Goal: Information Seeking & Learning: Stay updated

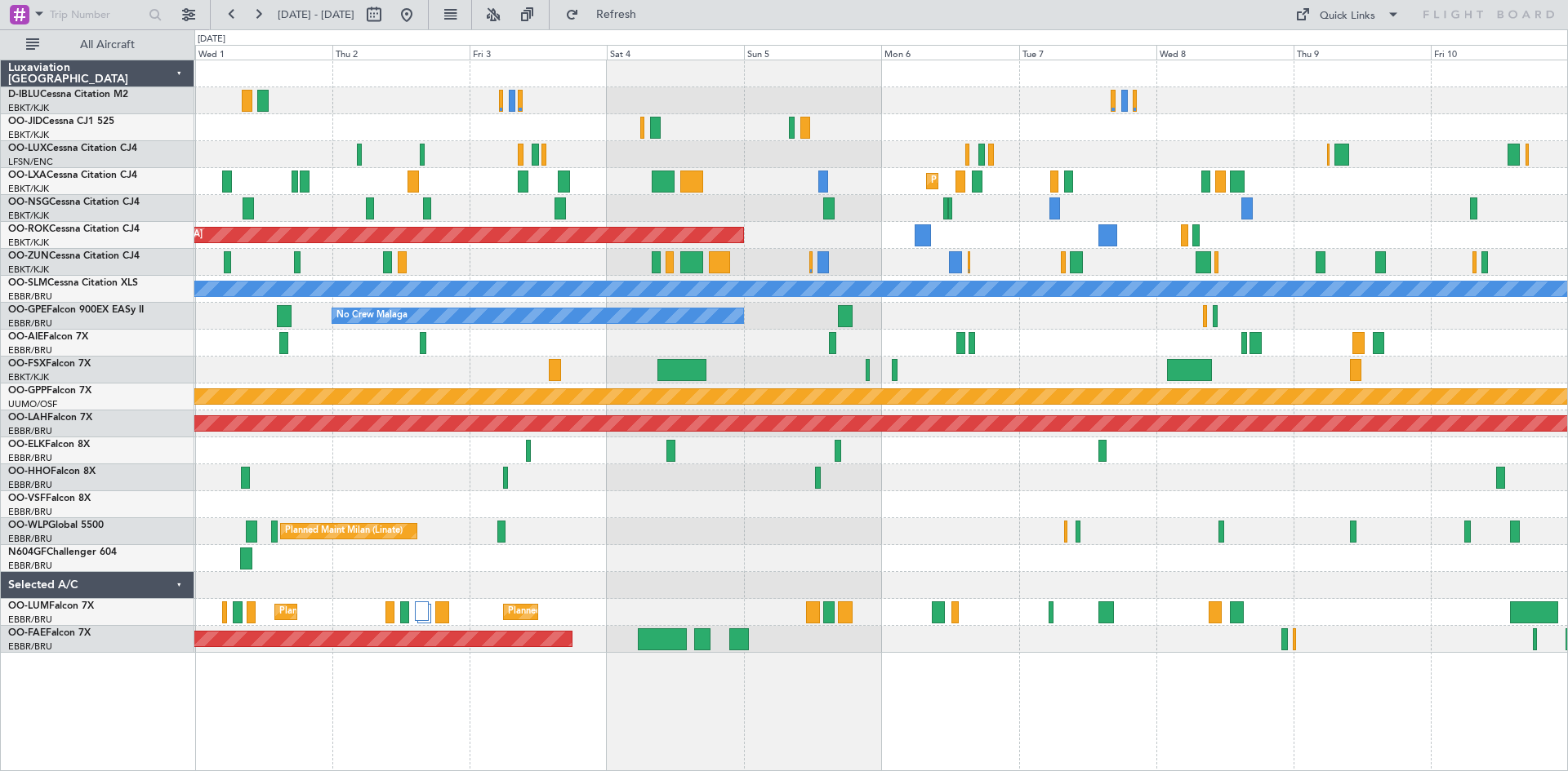
click at [495, 202] on div "Planned Maint Kortrijk-[GEOGRAPHIC_DATA] Planned Maint [GEOGRAPHIC_DATA]-[GEOGR…" at bounding box center [880, 357] width 1373 height 593
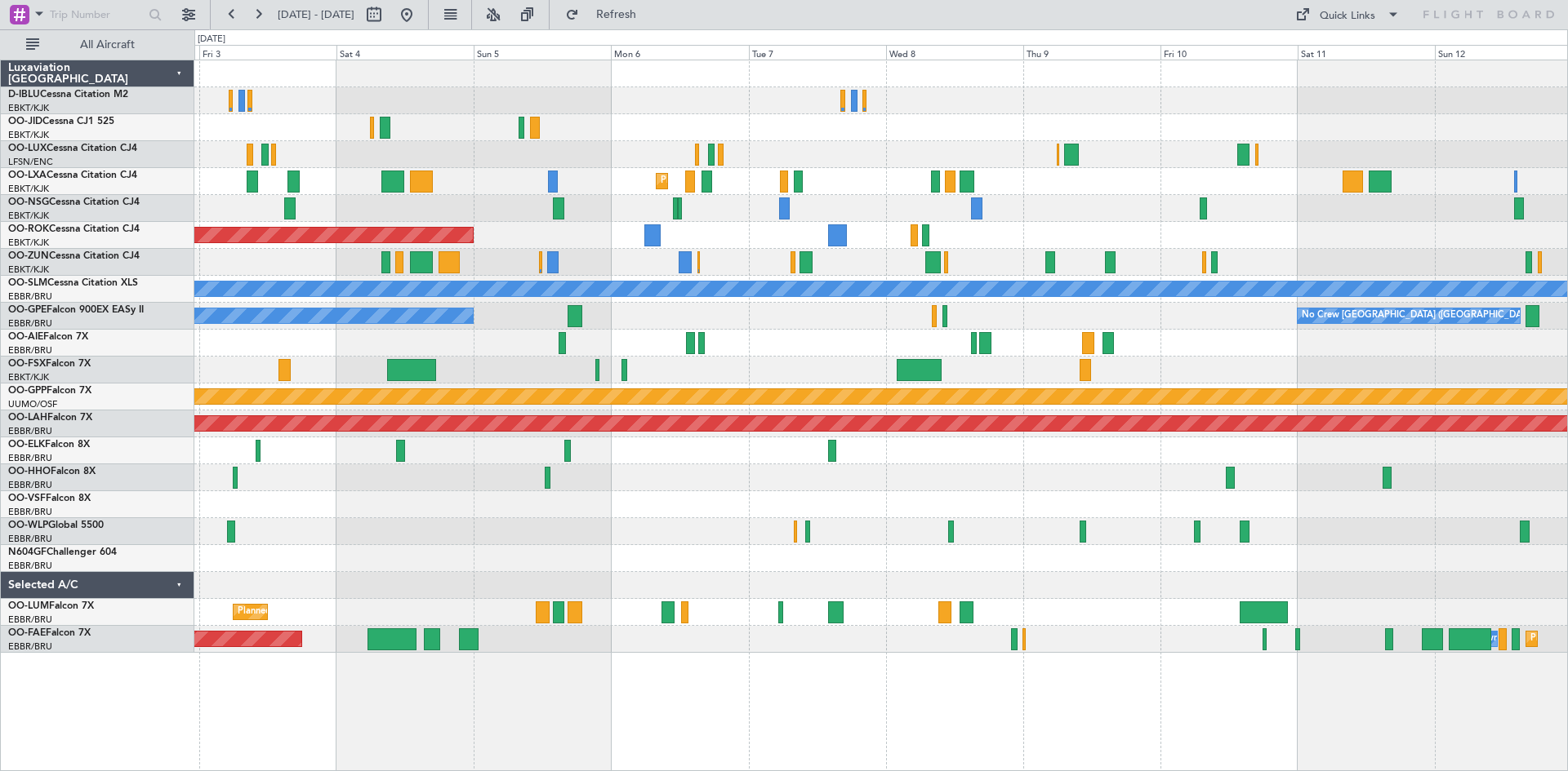
click at [1084, 459] on div "Planned Maint Kortrijk-[GEOGRAPHIC_DATA] AOG Maint [GEOGRAPHIC_DATA]-[GEOGRAPHI…" at bounding box center [880, 357] width 1373 height 593
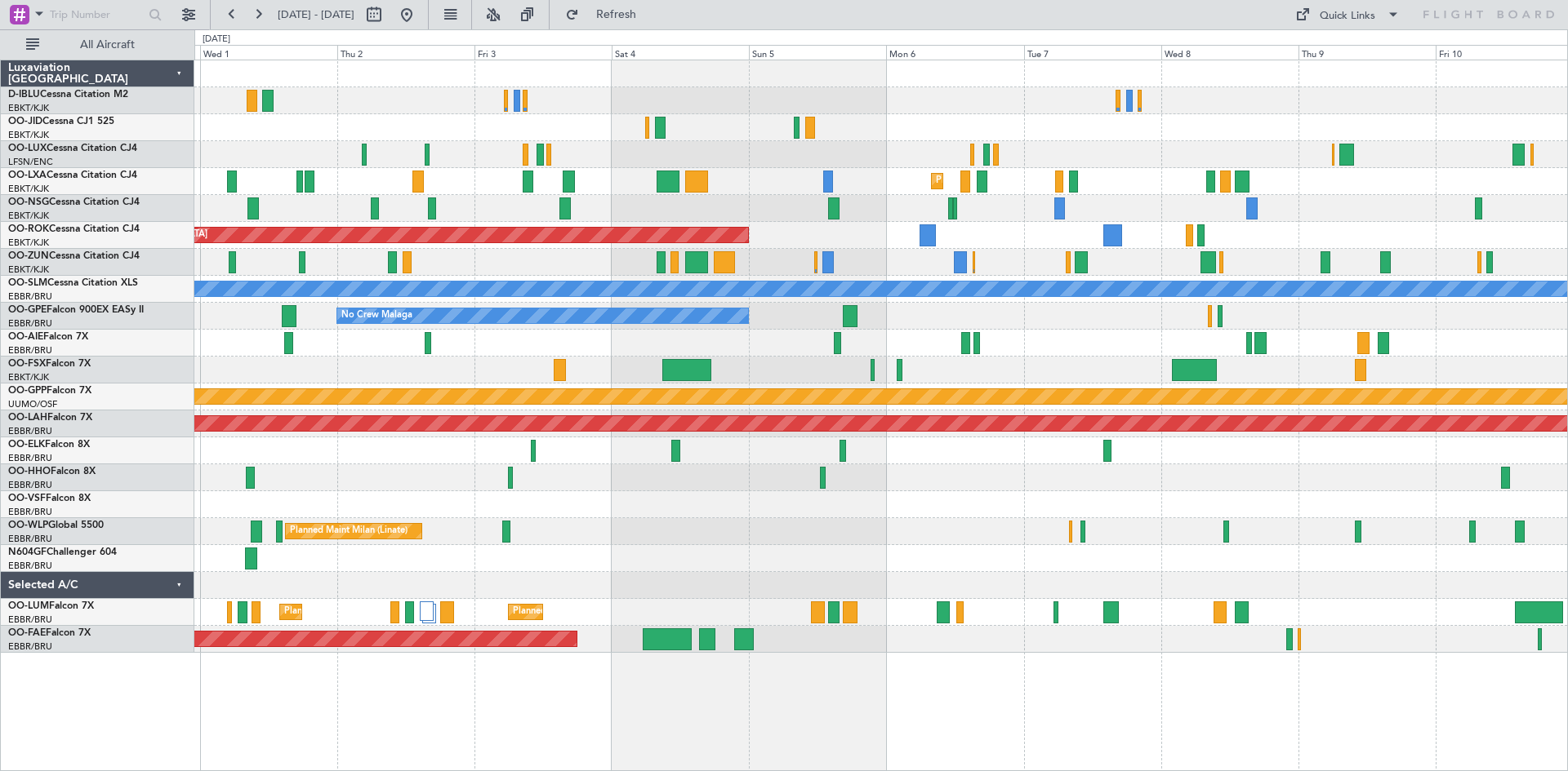
click at [1055, 337] on div "Planned Maint [GEOGRAPHIC_DATA] ([GEOGRAPHIC_DATA])" at bounding box center [880, 343] width 1373 height 27
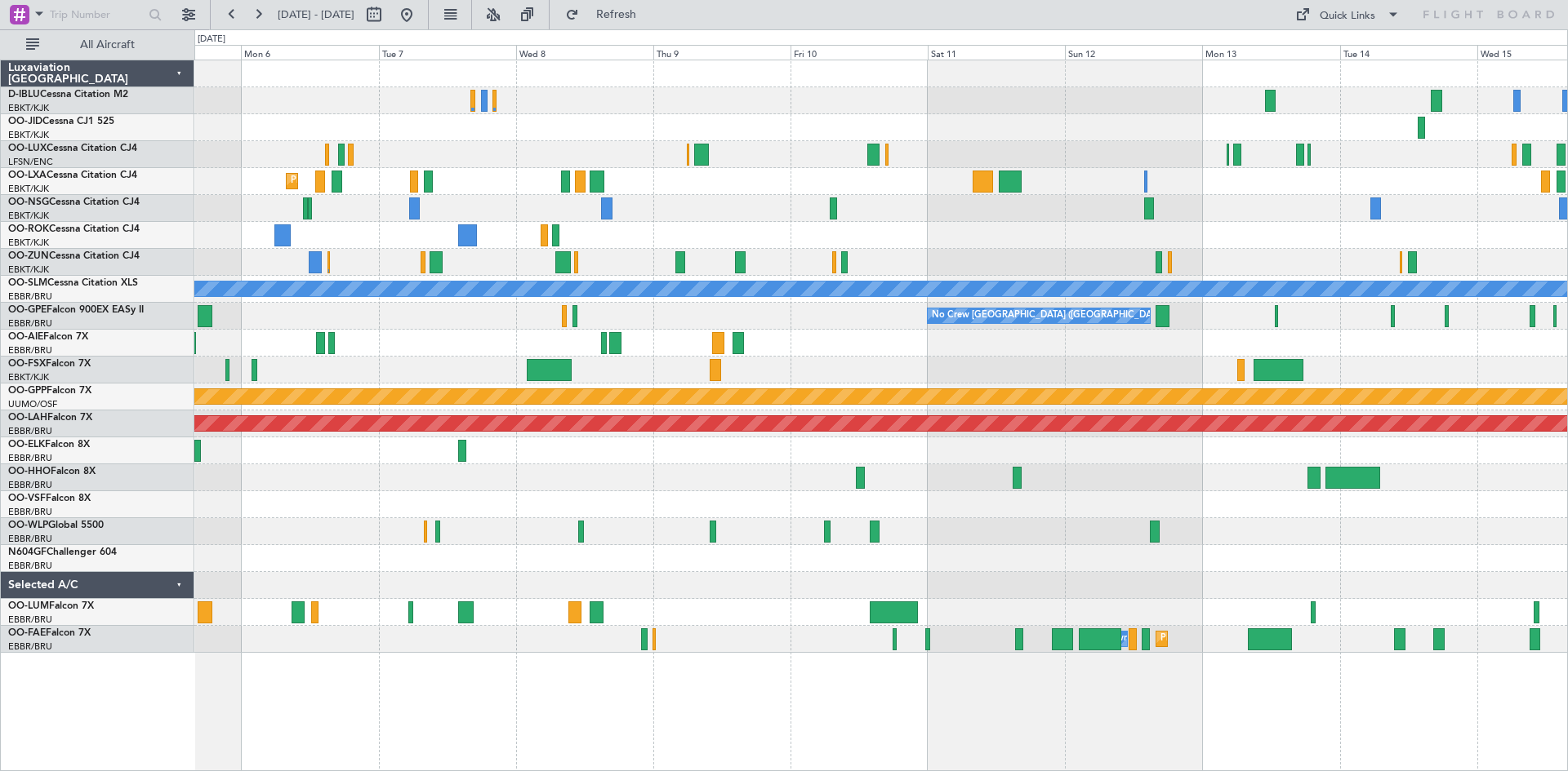
click at [529, 141] on div at bounding box center [880, 155] width 1373 height 27
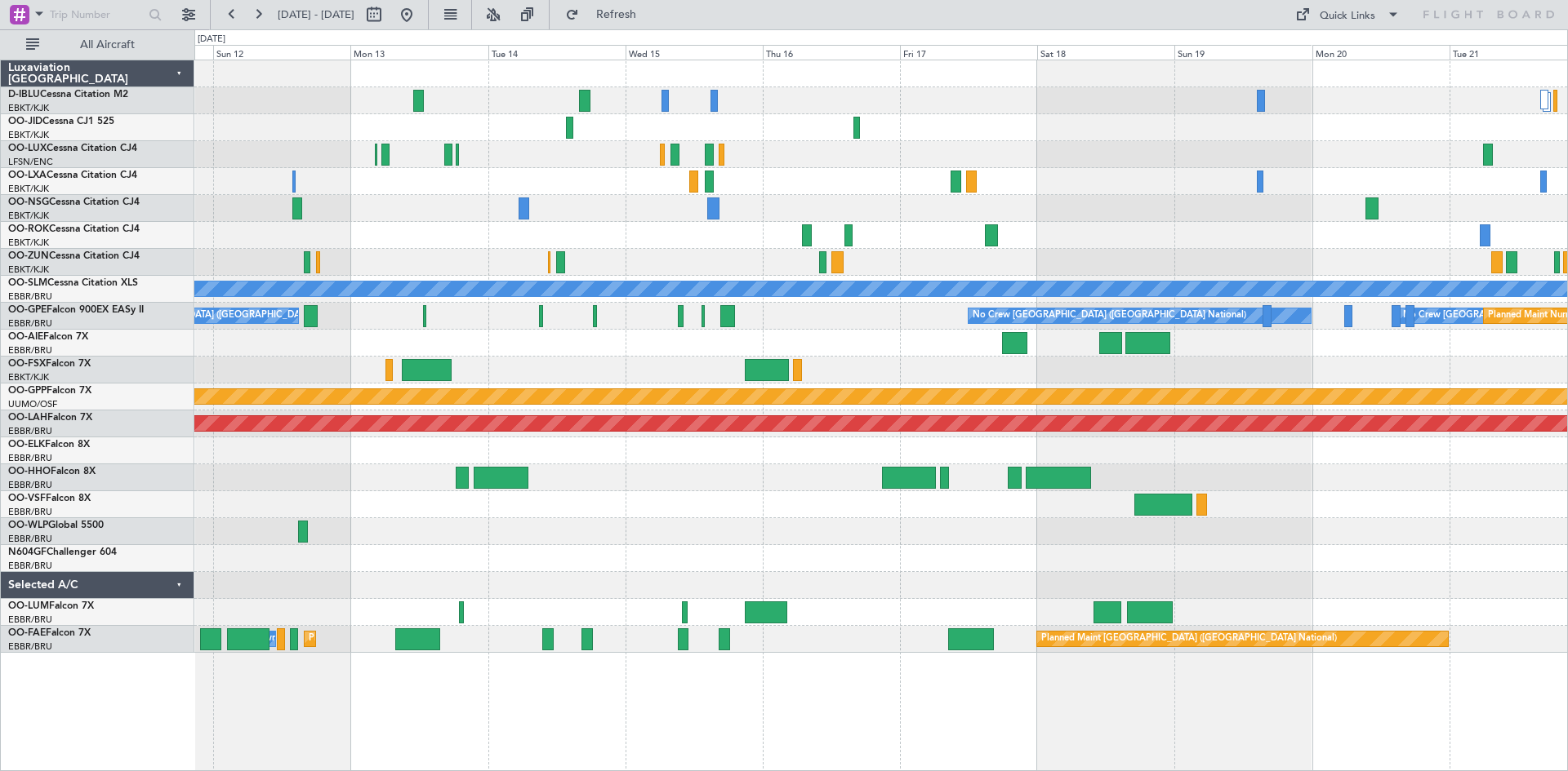
click at [508, 106] on div at bounding box center [880, 100] width 1373 height 27
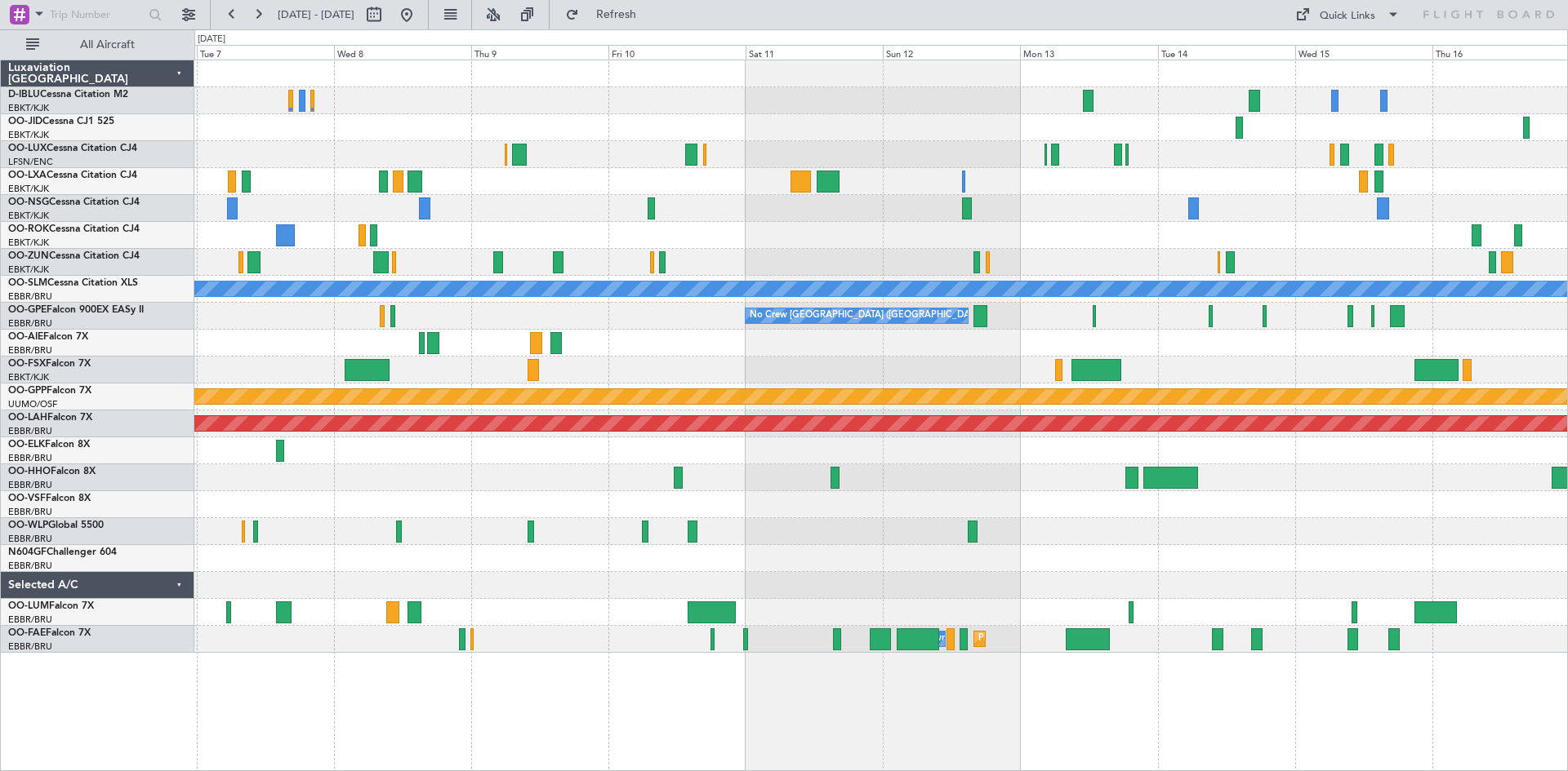
click at [1514, 524] on div "Planned Maint Kortrijk-[GEOGRAPHIC_DATA] AOG Maint [GEOGRAPHIC_DATA]-[GEOGRAPHI…" at bounding box center [880, 357] width 1373 height 593
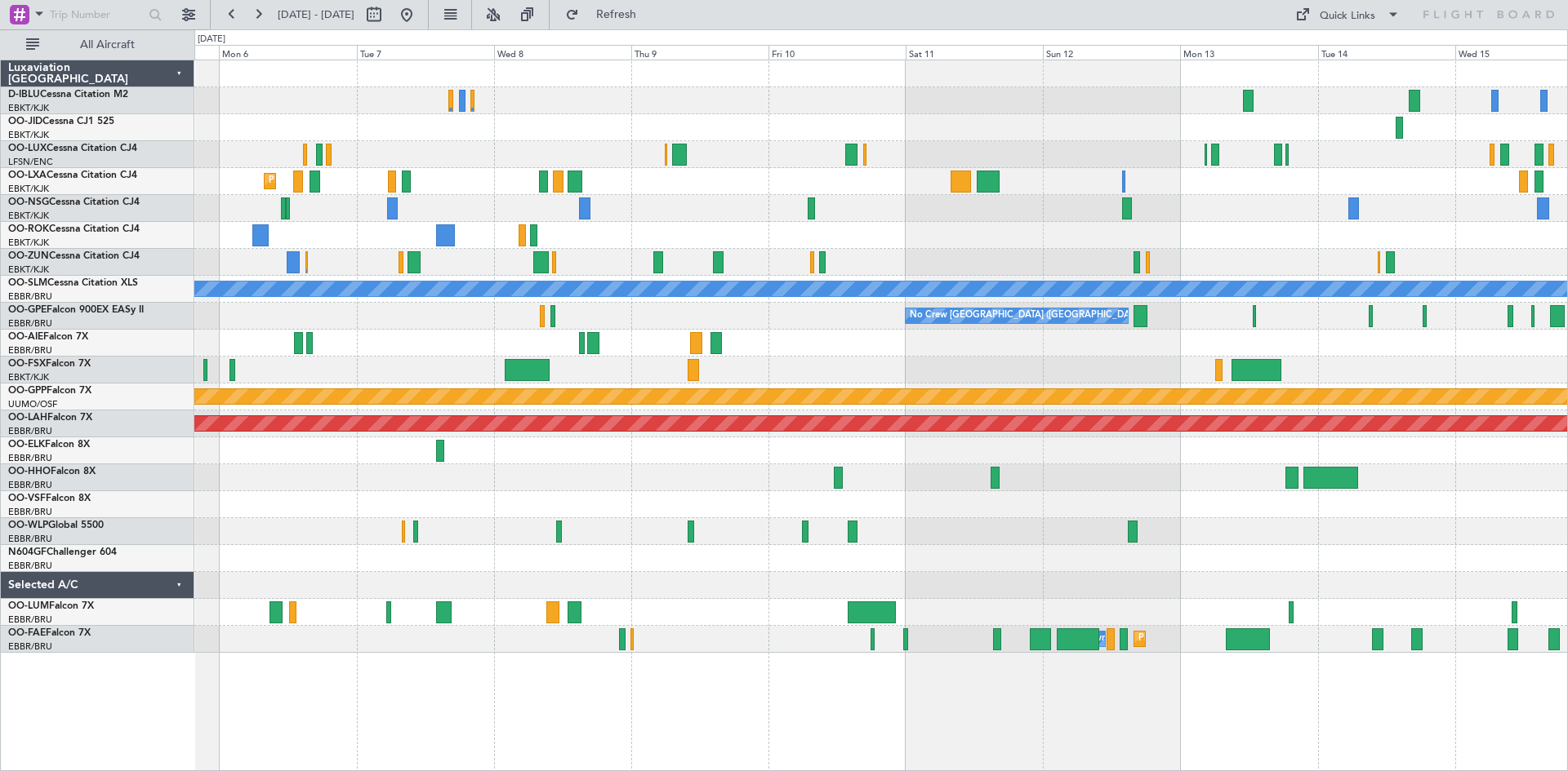
click at [126, 647] on div "Planned Maint Kortrijk-[GEOGRAPHIC_DATA] AOG Maint [GEOGRAPHIC_DATA]-[GEOGRAPHI…" at bounding box center [784, 400] width 1568 height 742
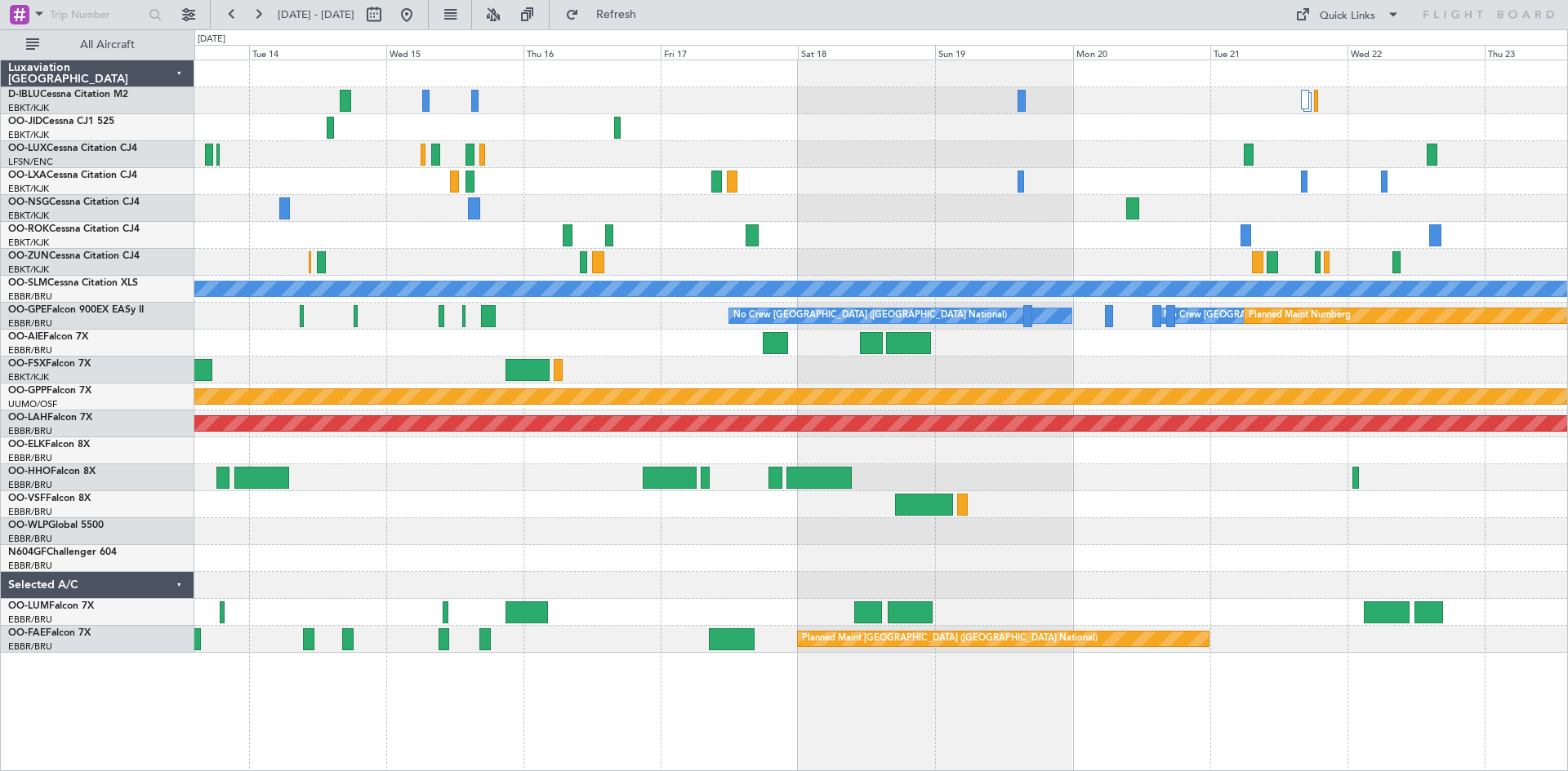
click at [430, 474] on div "A/C Unavailable [GEOGRAPHIC_DATA] No Crew [GEOGRAPHIC_DATA] (Brussels National)…" at bounding box center [880, 357] width 1373 height 593
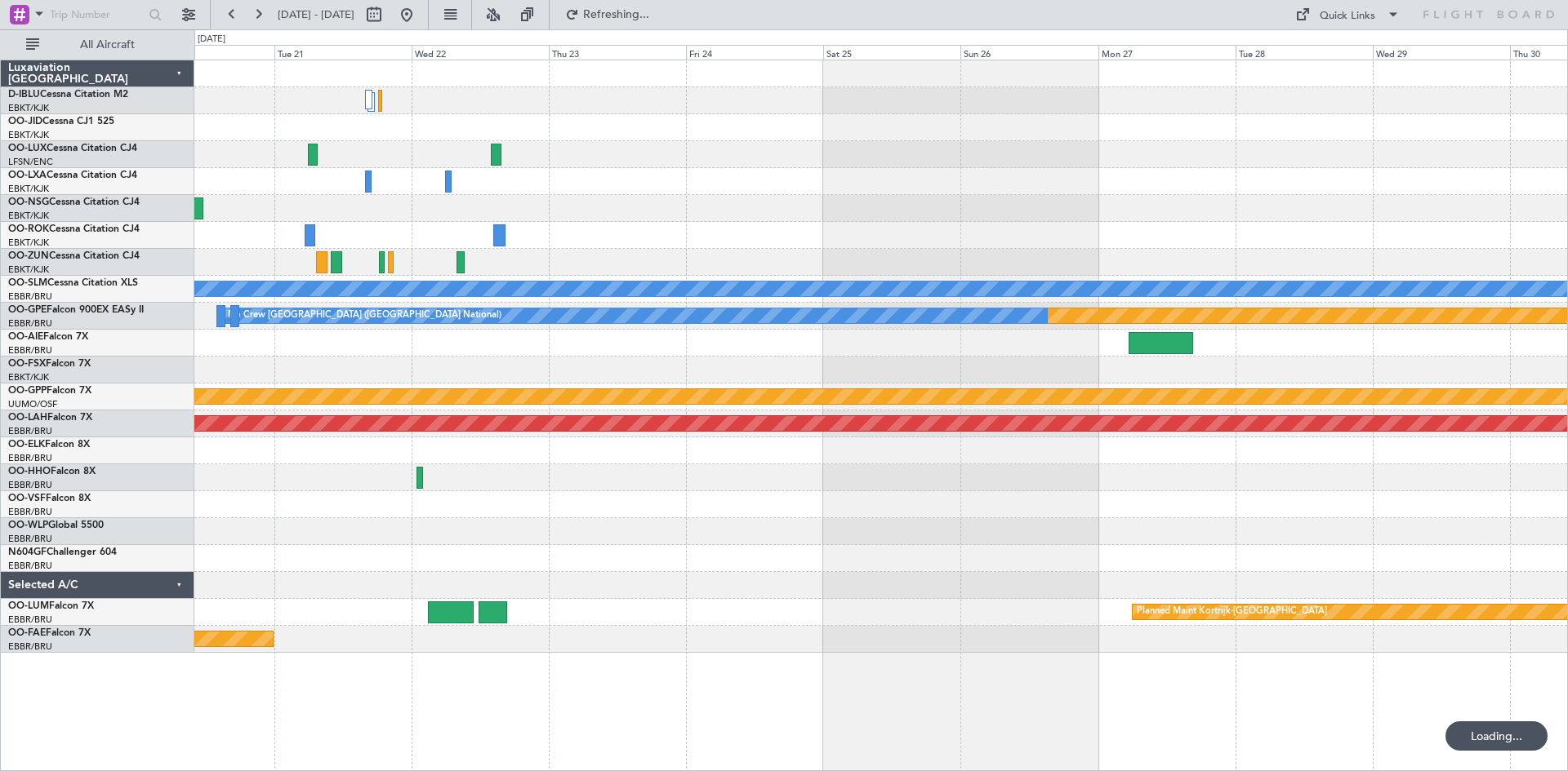
click at [313, 524] on div at bounding box center [880, 532] width 1373 height 27
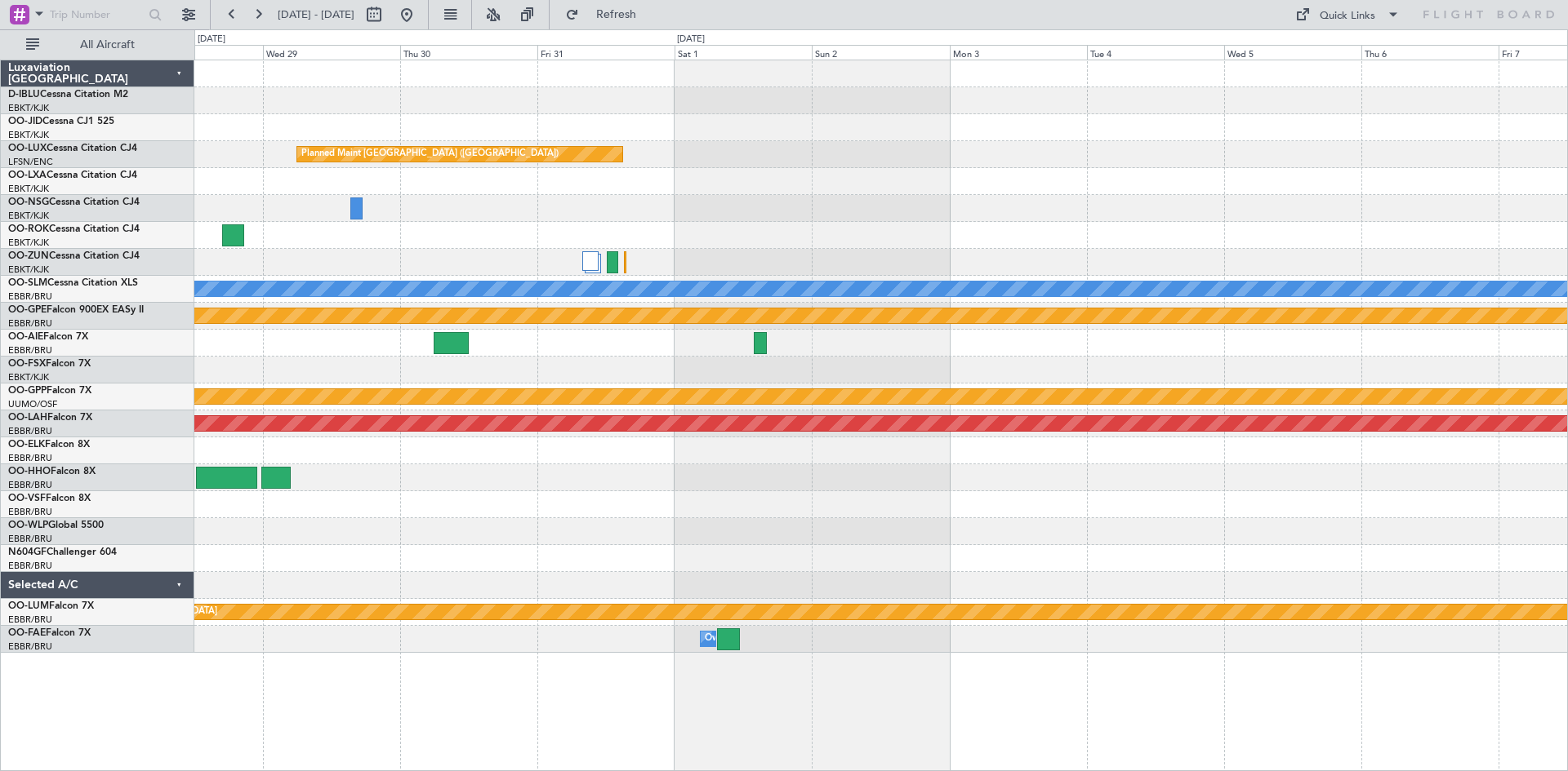
click at [585, 514] on div at bounding box center [880, 505] width 1373 height 27
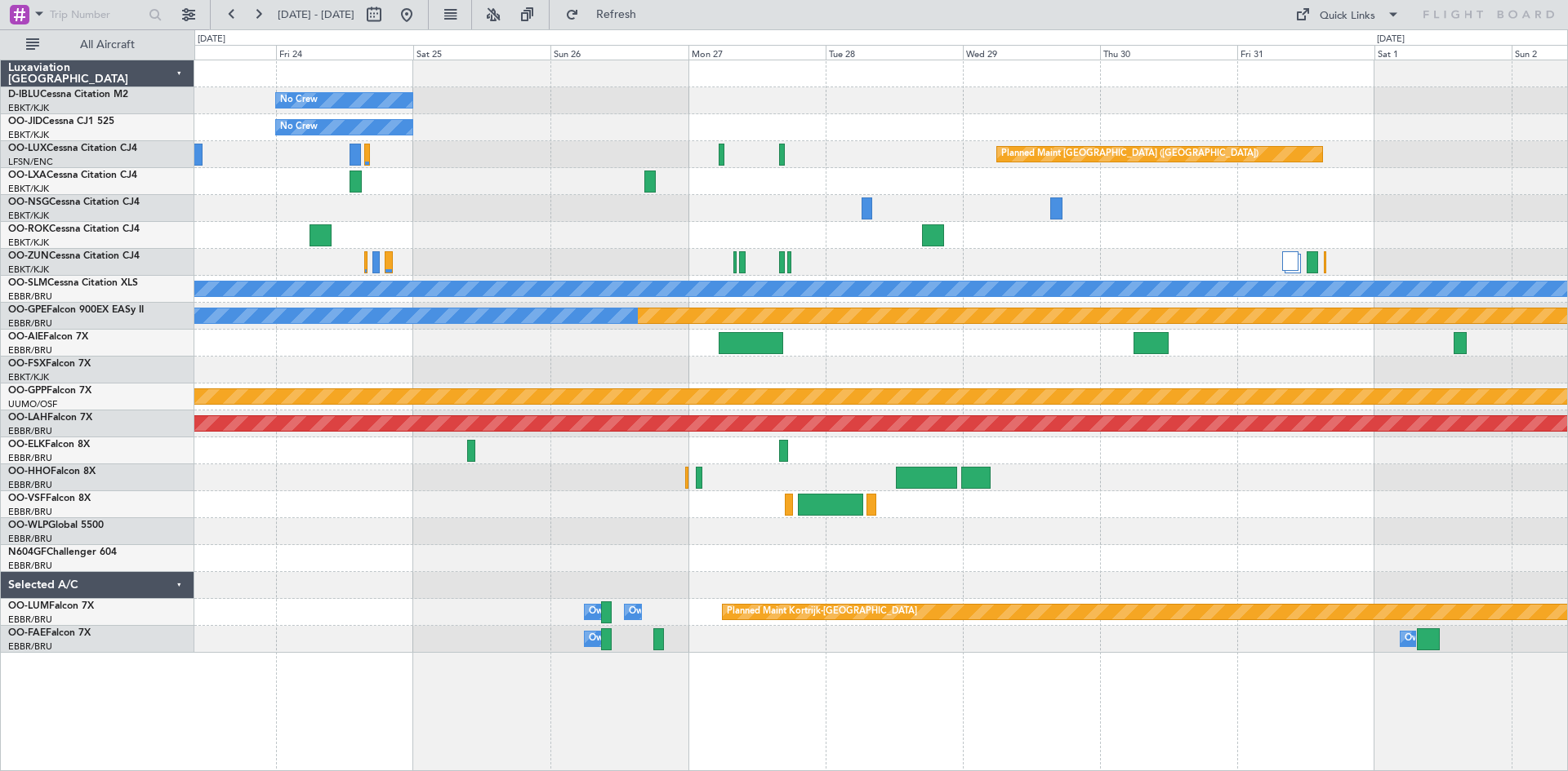
click at [1321, 512] on div at bounding box center [880, 505] width 1373 height 27
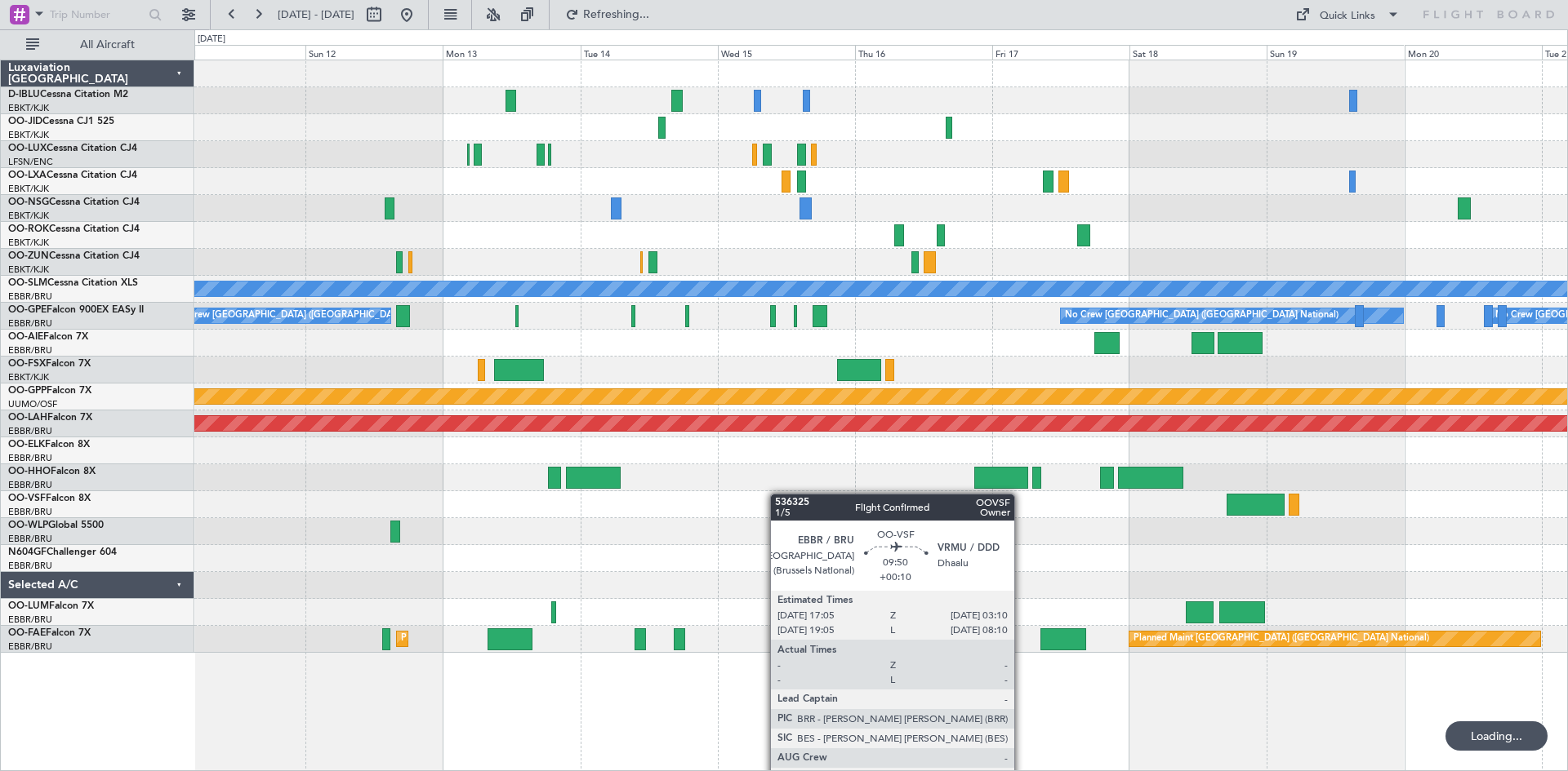
click at [1404, 514] on div "A/C Unavailable [GEOGRAPHIC_DATA] No Crew [GEOGRAPHIC_DATA] (Brussels National)…" at bounding box center [880, 357] width 1373 height 593
